Goal: Information Seeking & Learning: Understand process/instructions

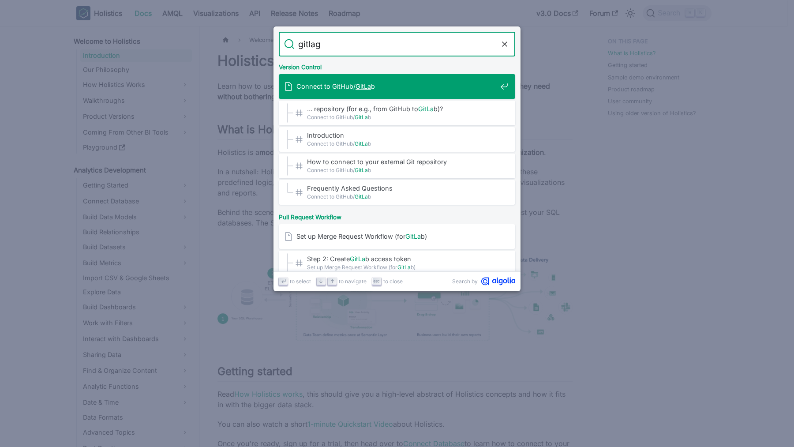
type input "gitla"
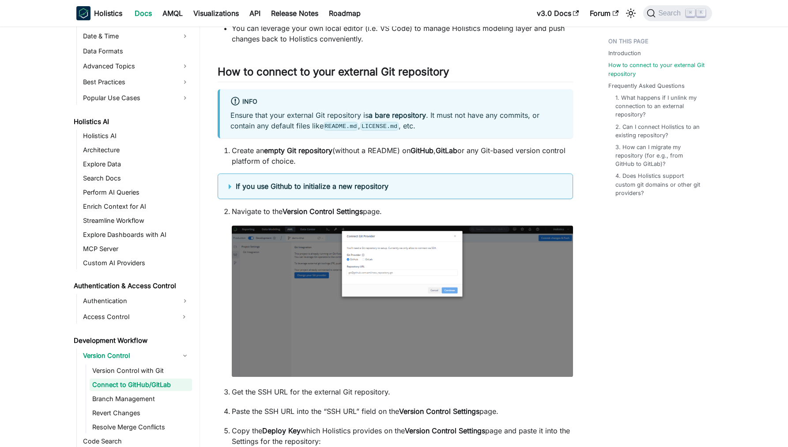
scroll to position [240, 0]
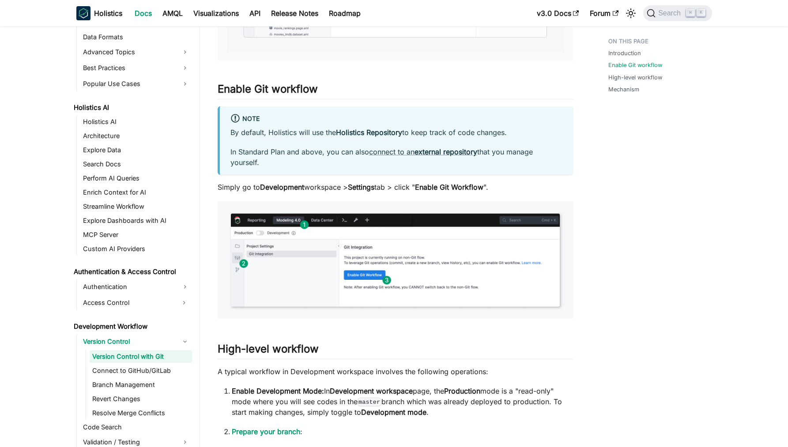
scroll to position [504, 0]
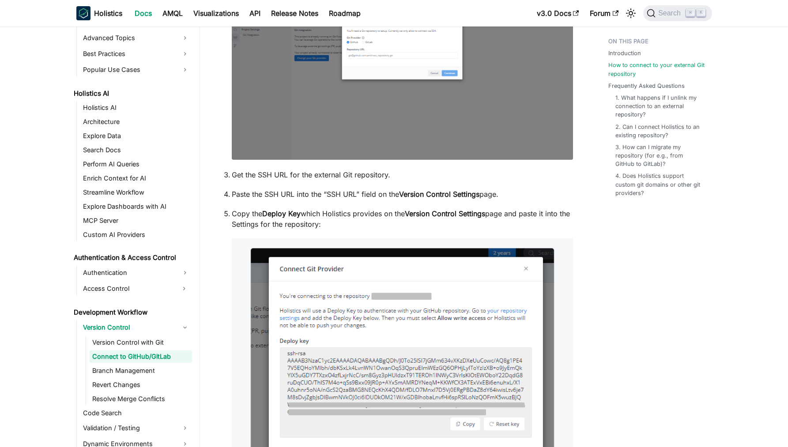
scroll to position [458, 0]
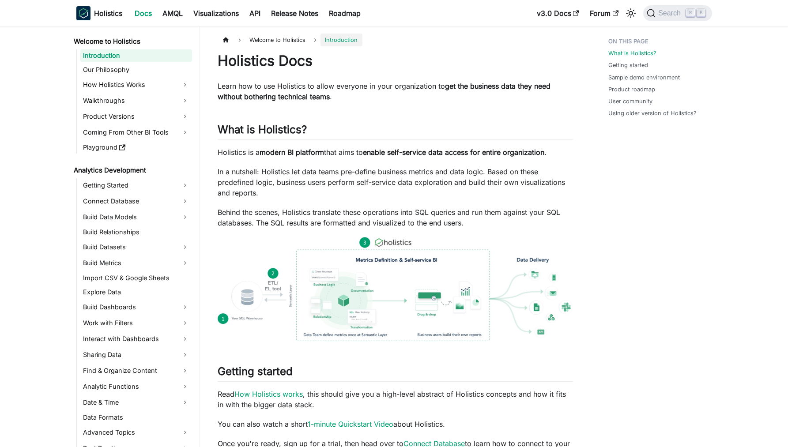
click at [333, 117] on div "Holistics Docs Learn how to use Holistics to allow everyone in your organizatio…" at bounding box center [395, 442] width 355 height 780
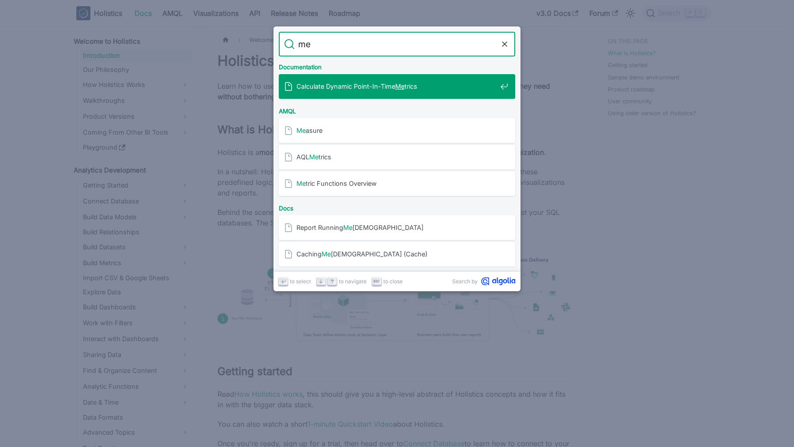
type input "m"
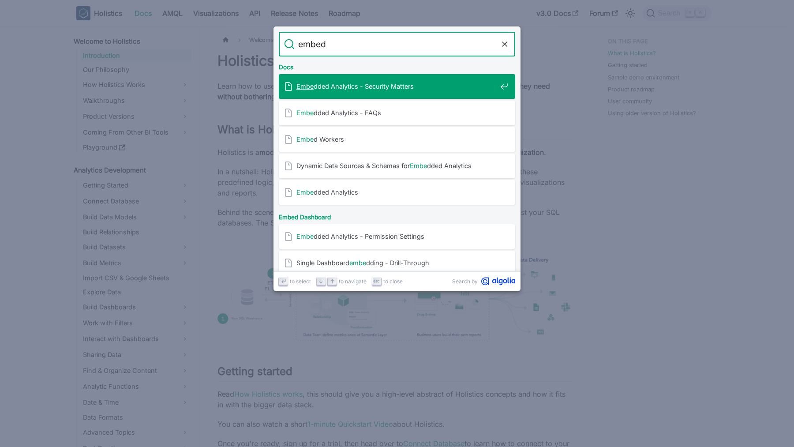
type input "embed"
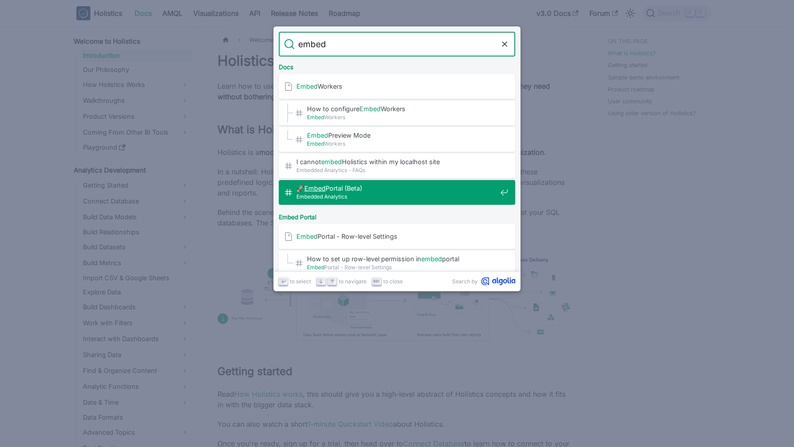
click at [412, 192] on span "Embedded Analytics" at bounding box center [397, 196] width 200 height 8
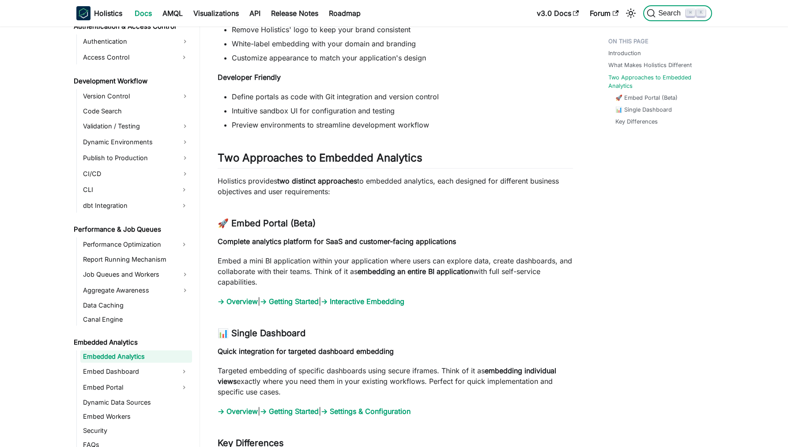
scroll to position [718, 0]
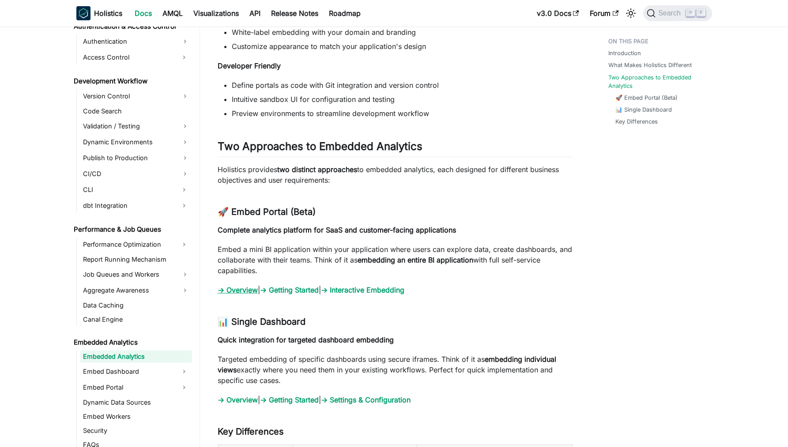
click at [240, 290] on link "→ Overview" at bounding box center [238, 289] width 40 height 9
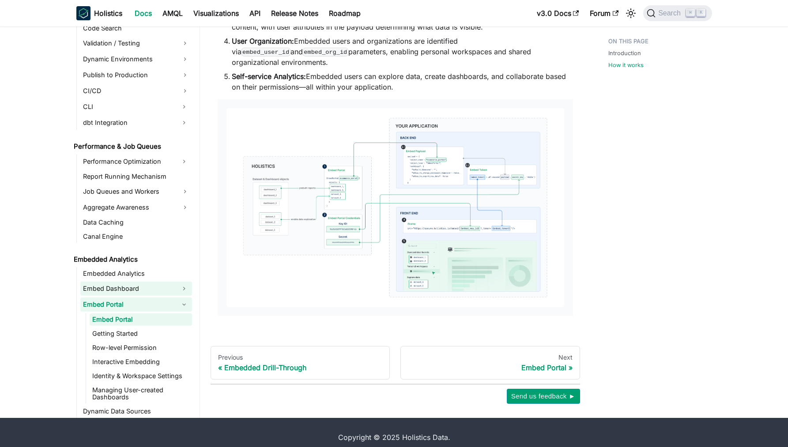
scroll to position [682, 0]
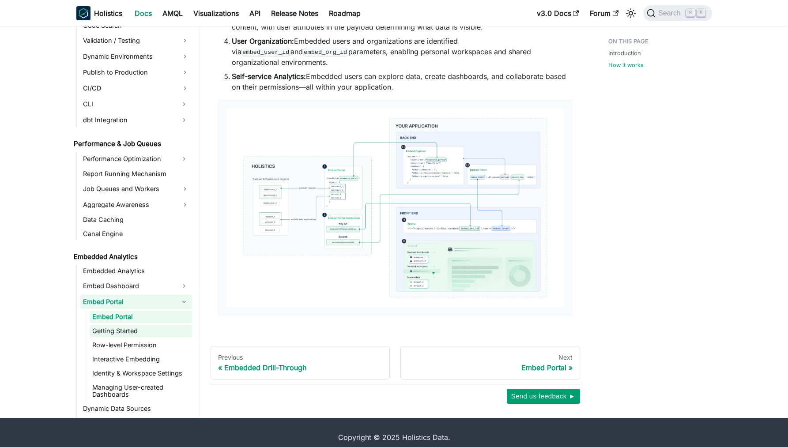
click at [140, 325] on link "Getting Started" at bounding box center [141, 331] width 102 height 12
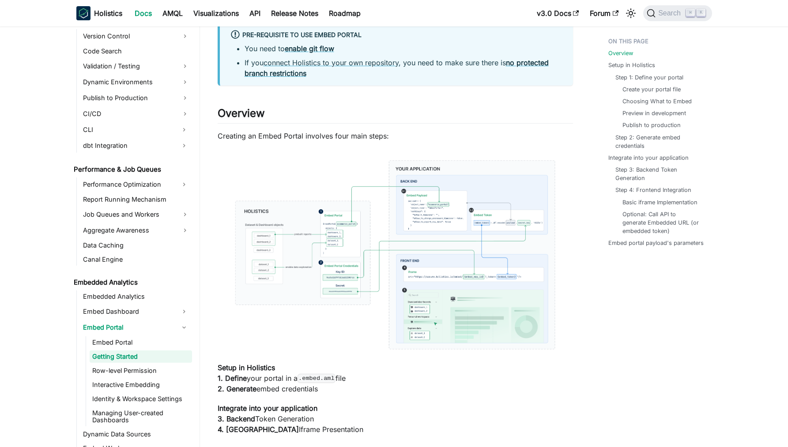
scroll to position [160, 0]
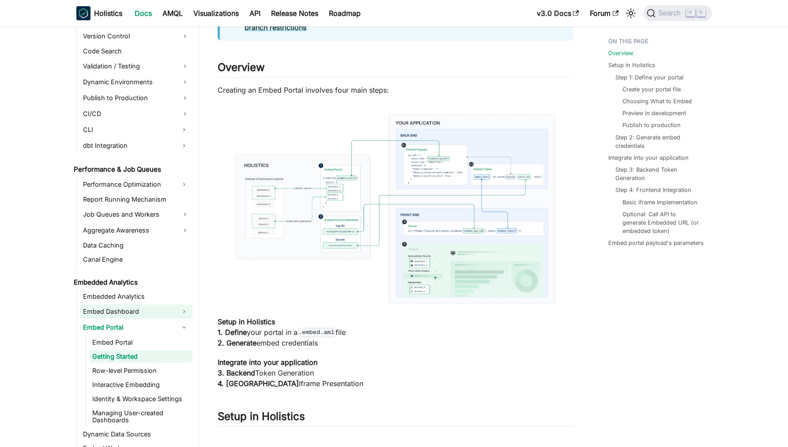
click at [149, 312] on link "Embed Dashboard" at bounding box center [128, 311] width 96 height 14
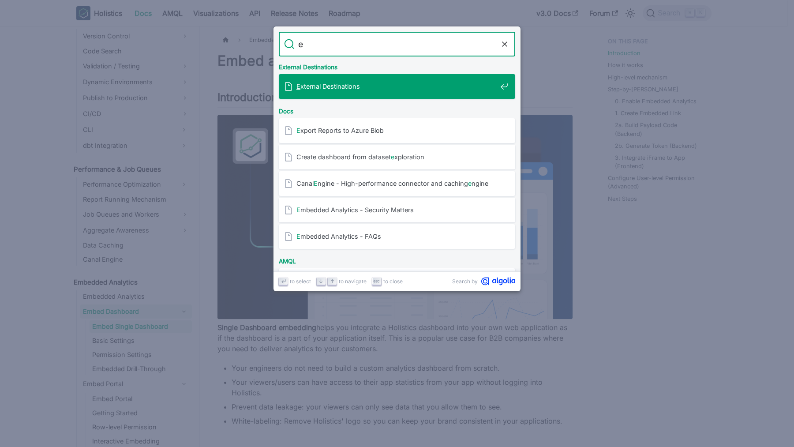
type input "ẽ"
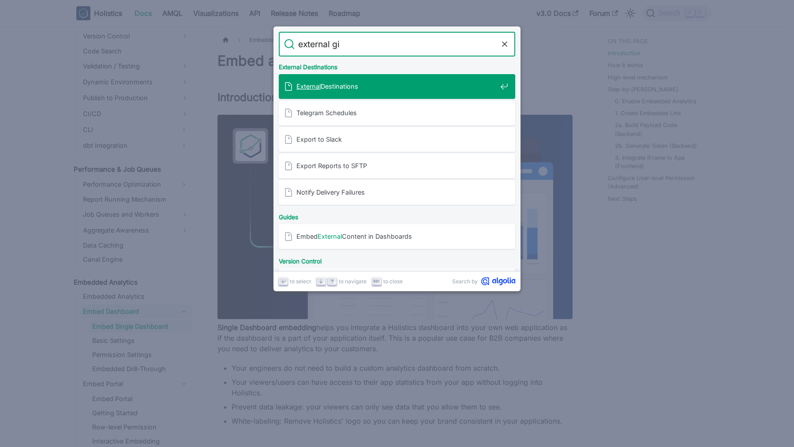
type input "external git"
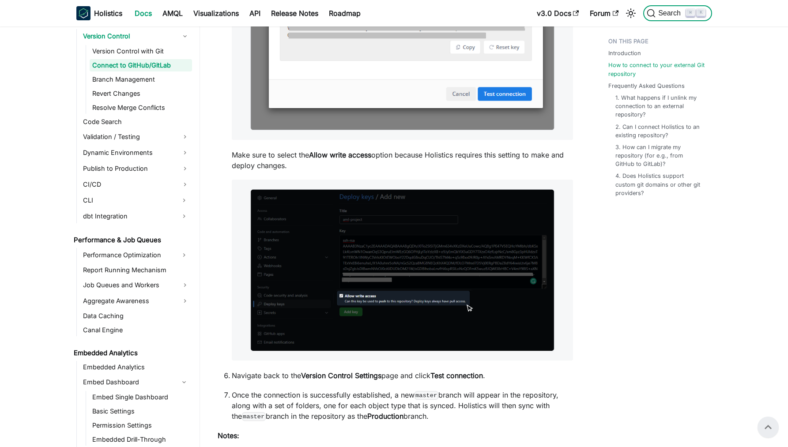
scroll to position [791, 0]
